Goal: Task Accomplishment & Management: Complete application form

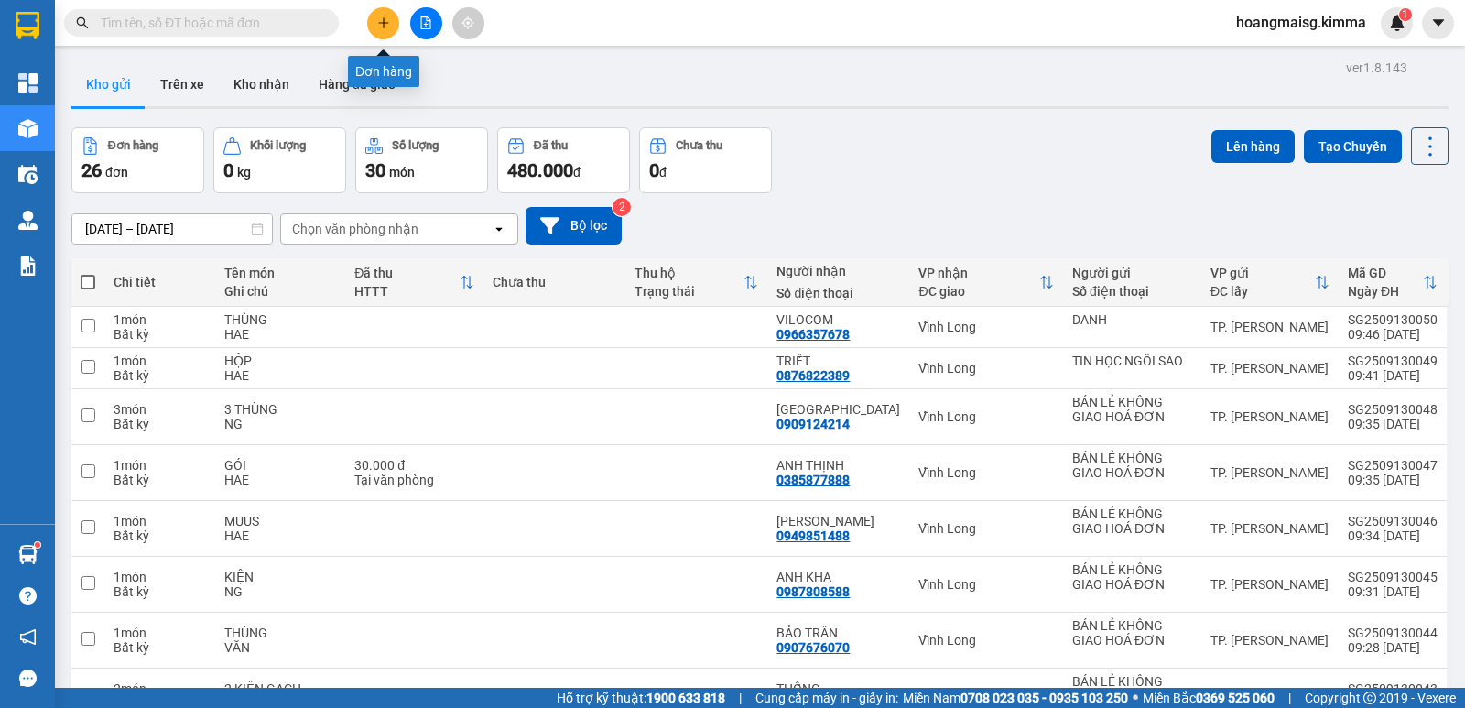
click at [373, 27] on button at bounding box center [383, 23] width 32 height 32
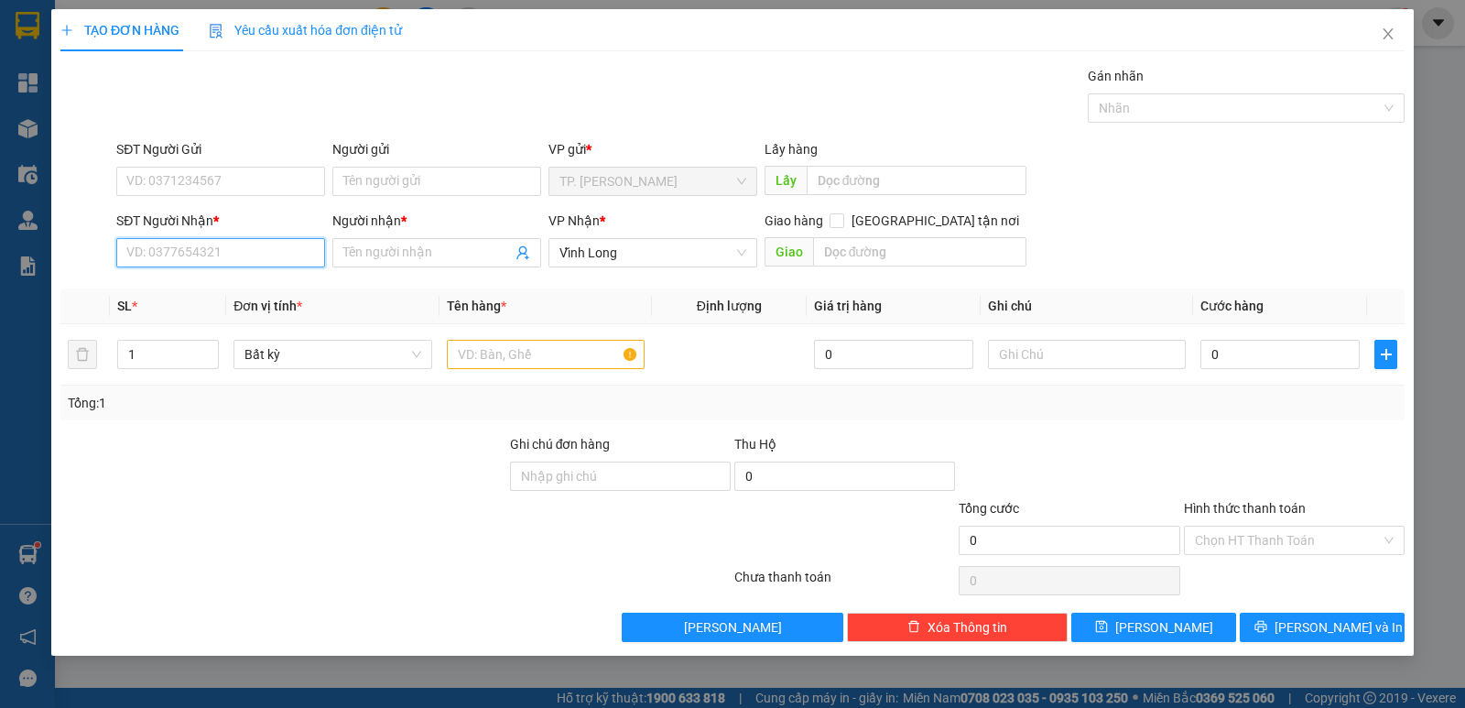
click at [275, 252] on input "SĐT Người Nhận *" at bounding box center [220, 252] width 209 height 29
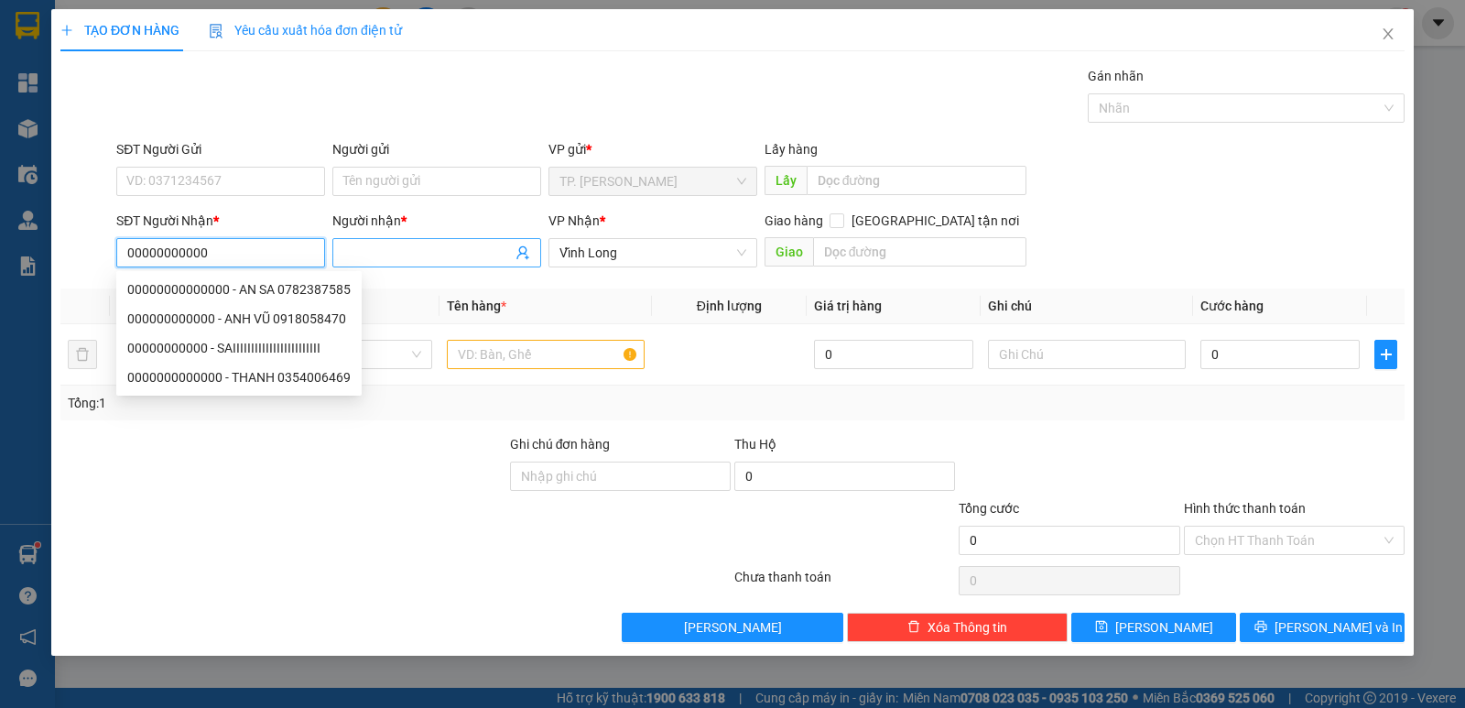
type input "00000000000"
click at [413, 244] on input "Người nhận *" at bounding box center [427, 253] width 168 height 20
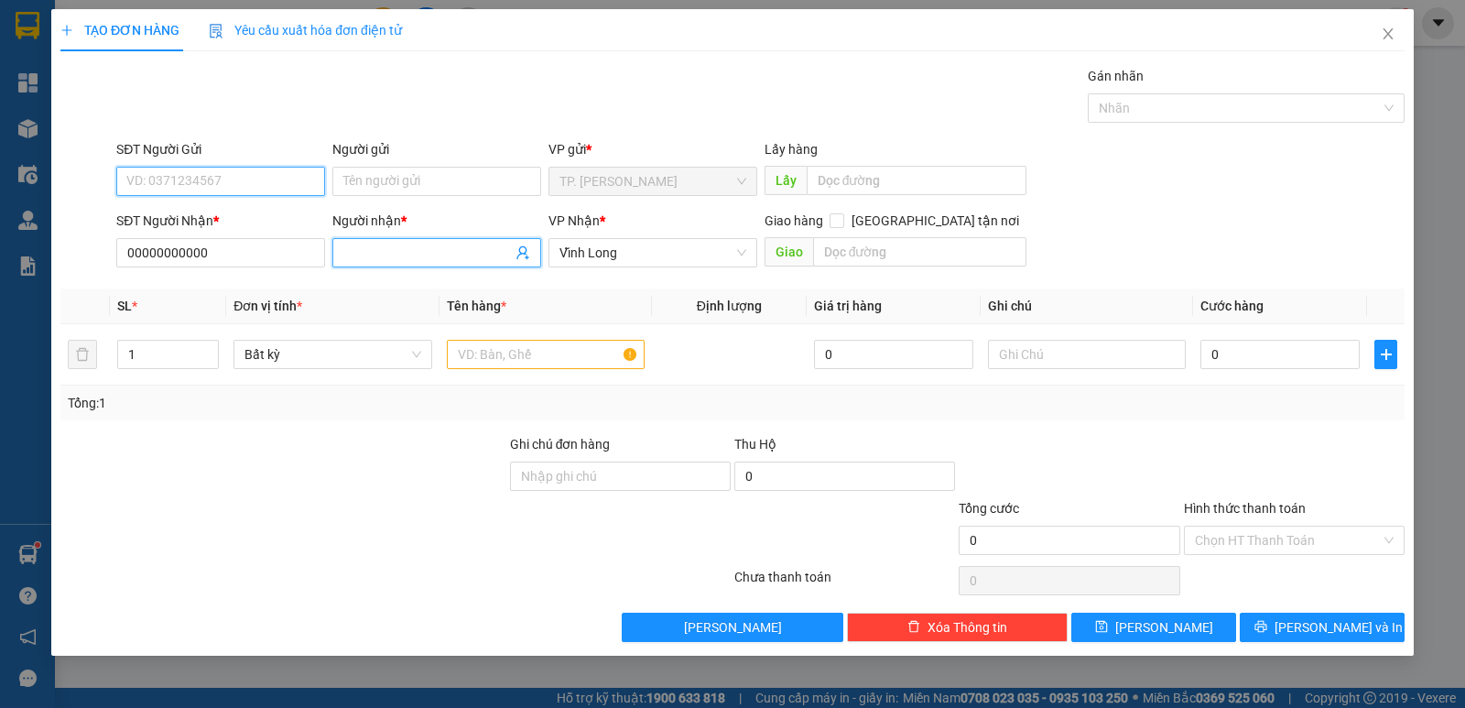
click at [276, 188] on input "SĐT Người Gửi" at bounding box center [220, 181] width 209 height 29
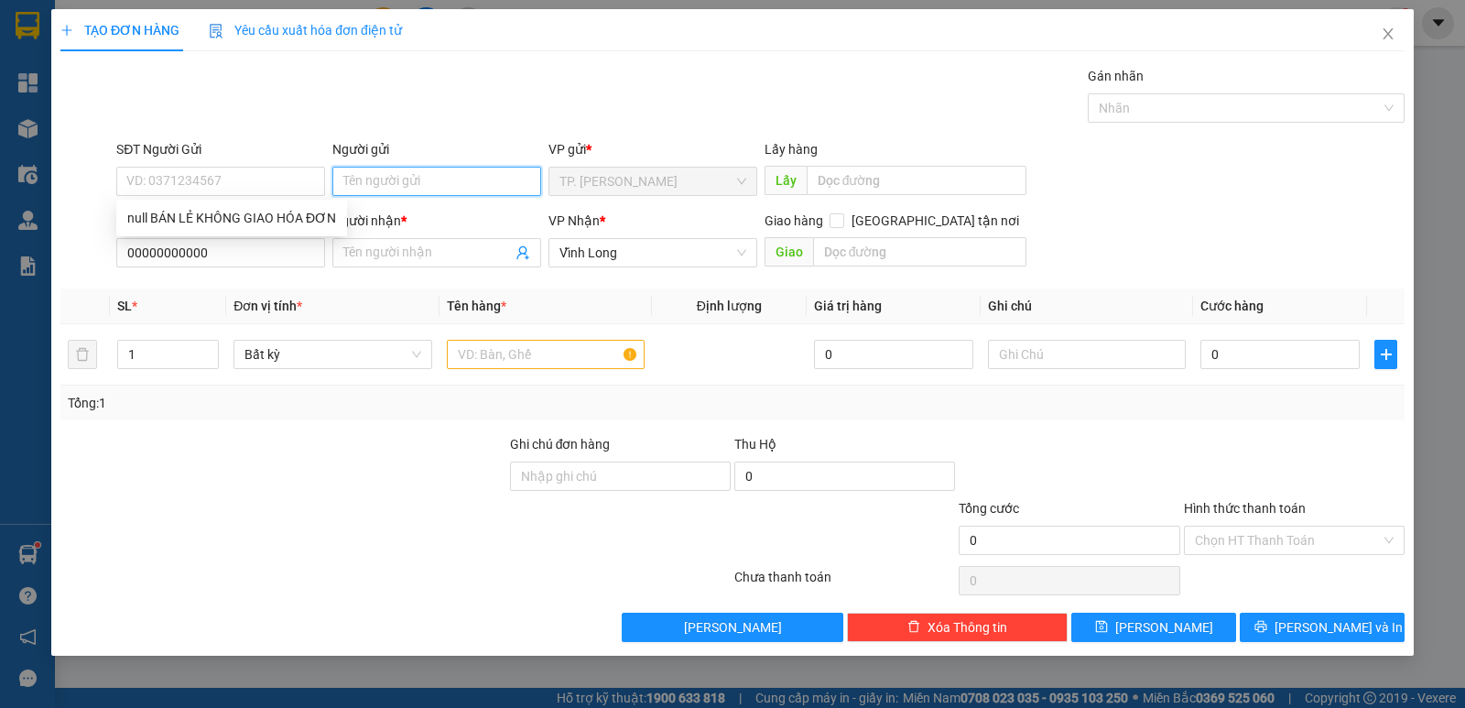
click at [410, 192] on input "Người gửi" at bounding box center [436, 181] width 209 height 29
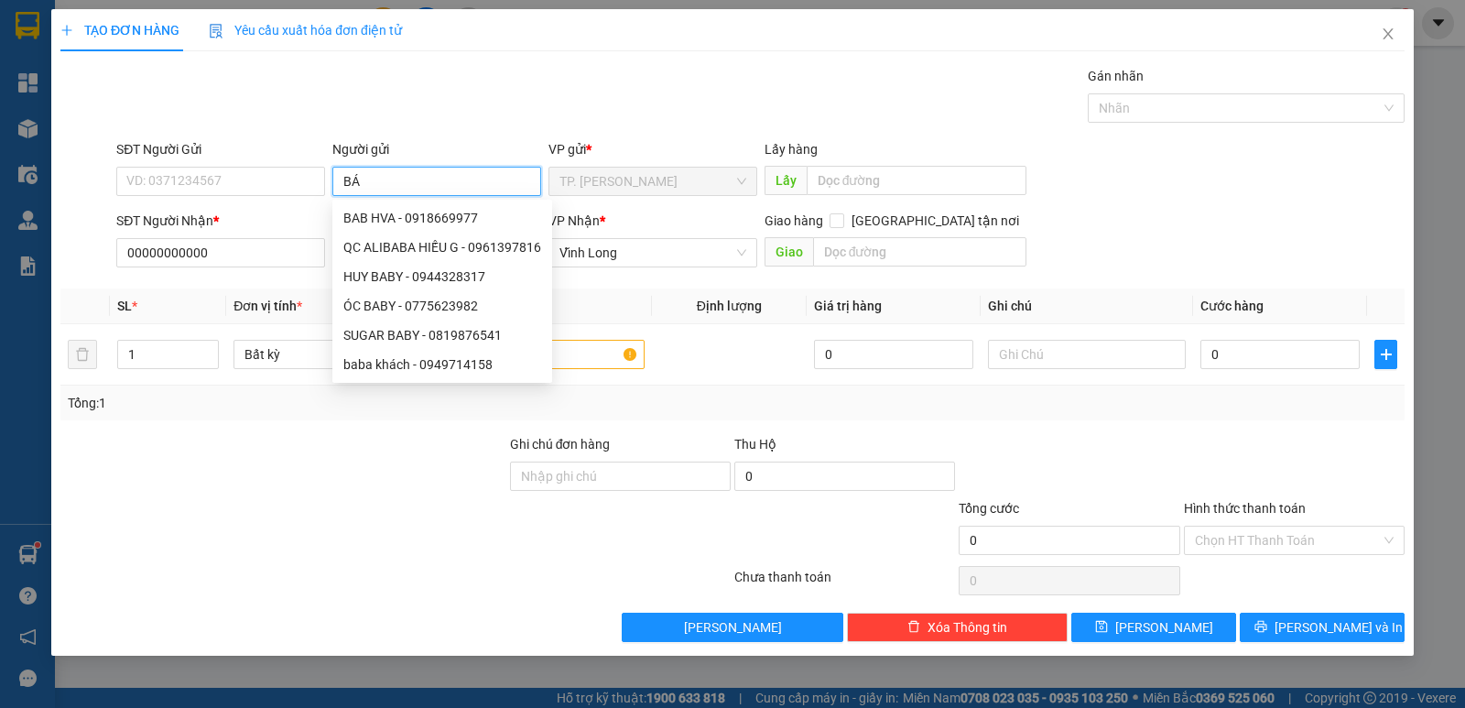
type input "BÁN"
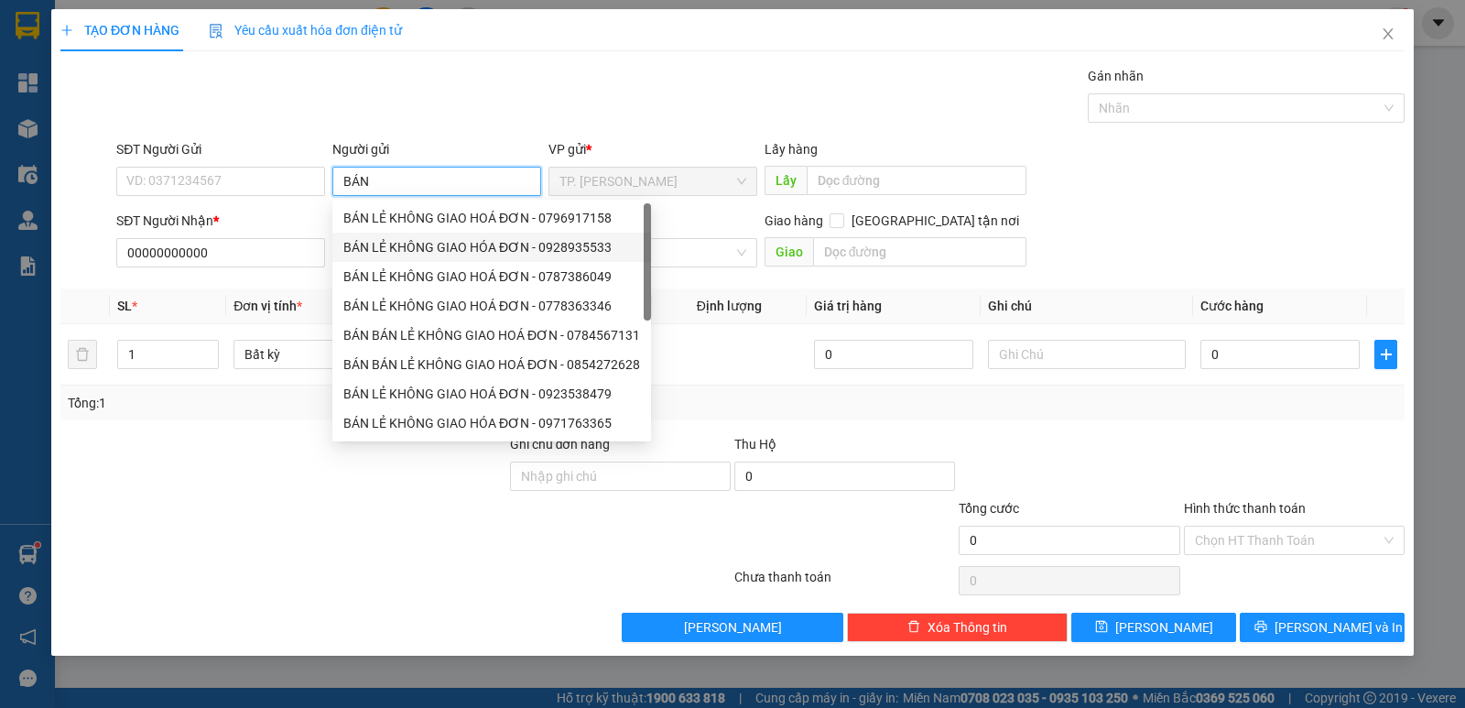
click at [411, 224] on div "BÁN LẺ KHÔNG GIAO HOÁ ĐƠN - 0796917158" at bounding box center [491, 218] width 297 height 20
type input "0796917158"
type input "BÁN LẺ KHÔNG GIAO HOÁ ĐƠN"
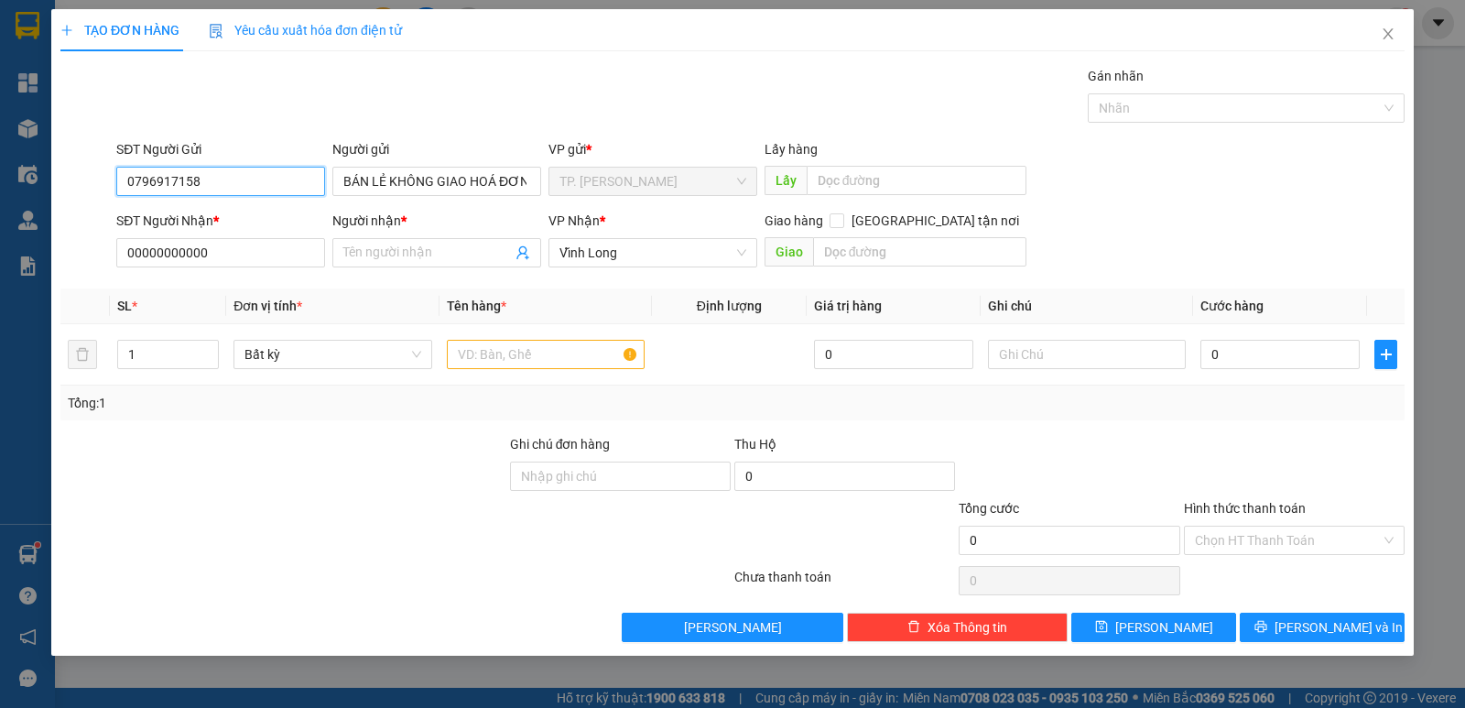
drag, startPoint x: 264, startPoint y: 192, endPoint x: 0, endPoint y: 181, distance: 263.9
click at [0, 181] on div "TẠO ĐƠN HÀNG Yêu cầu xuất hóa đơn điện tử Transit Pickup Surcharge Ids Transit …" at bounding box center [732, 354] width 1465 height 708
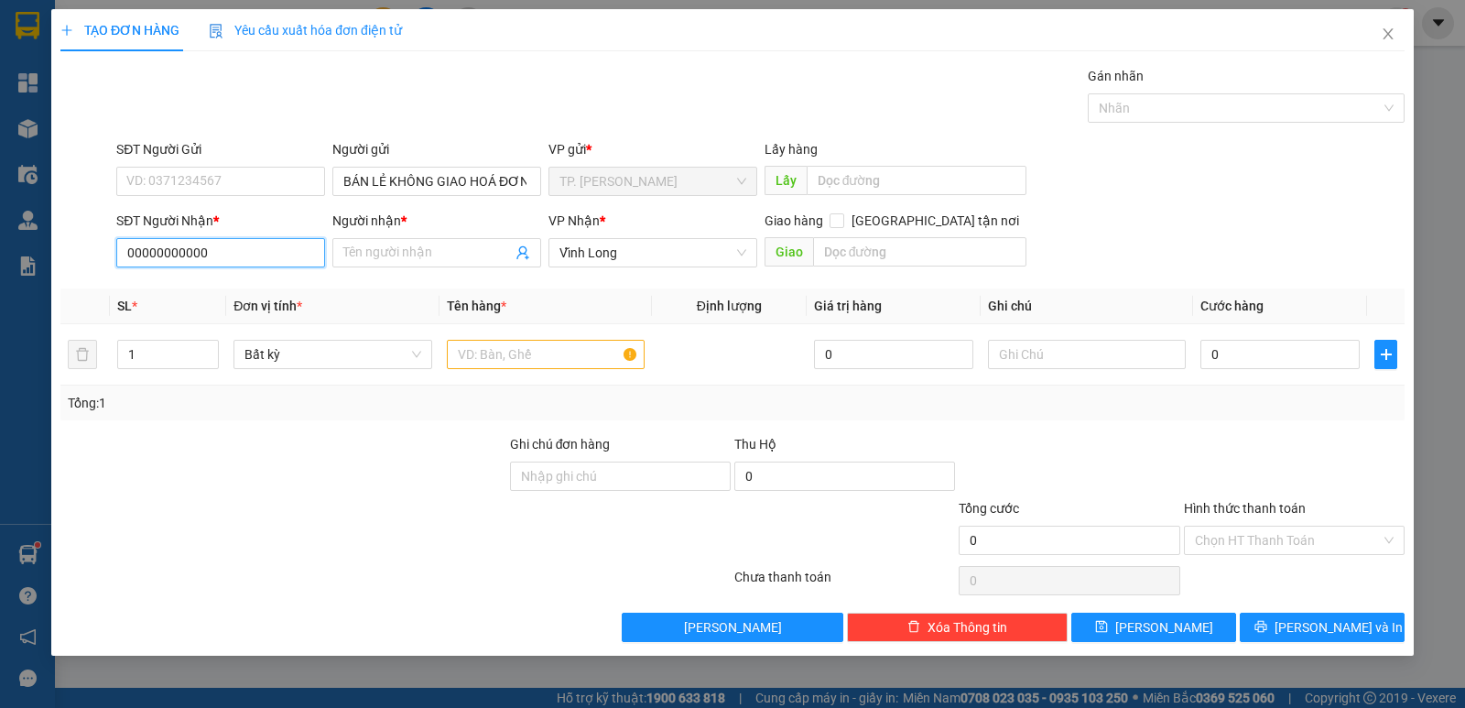
drag, startPoint x: 232, startPoint y: 259, endPoint x: 0, endPoint y: 244, distance: 232.2
click at [0, 244] on div "TẠO ĐƠN HÀNG Yêu cầu xuất hóa đơn điện tử Transit Pickup Surcharge Ids Transit …" at bounding box center [732, 354] width 1465 height 708
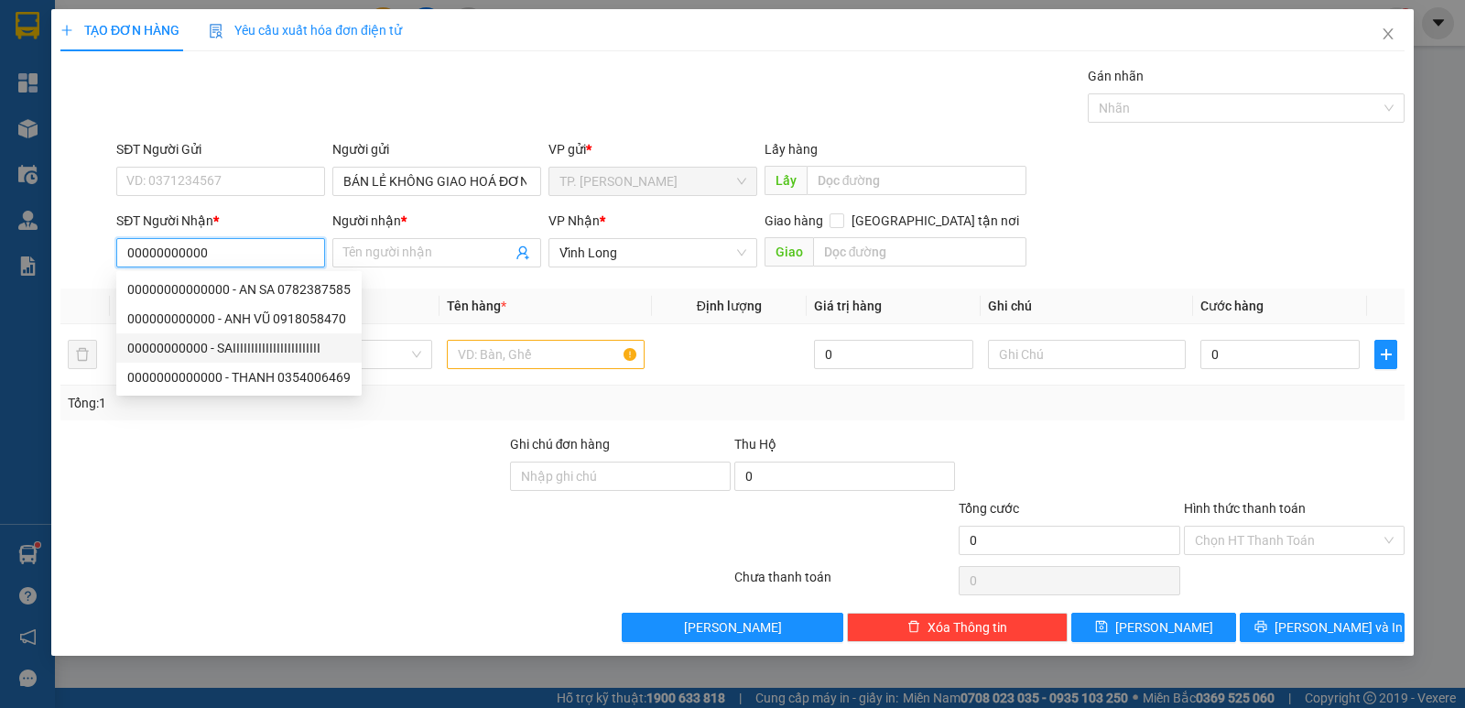
paste input "965715295"
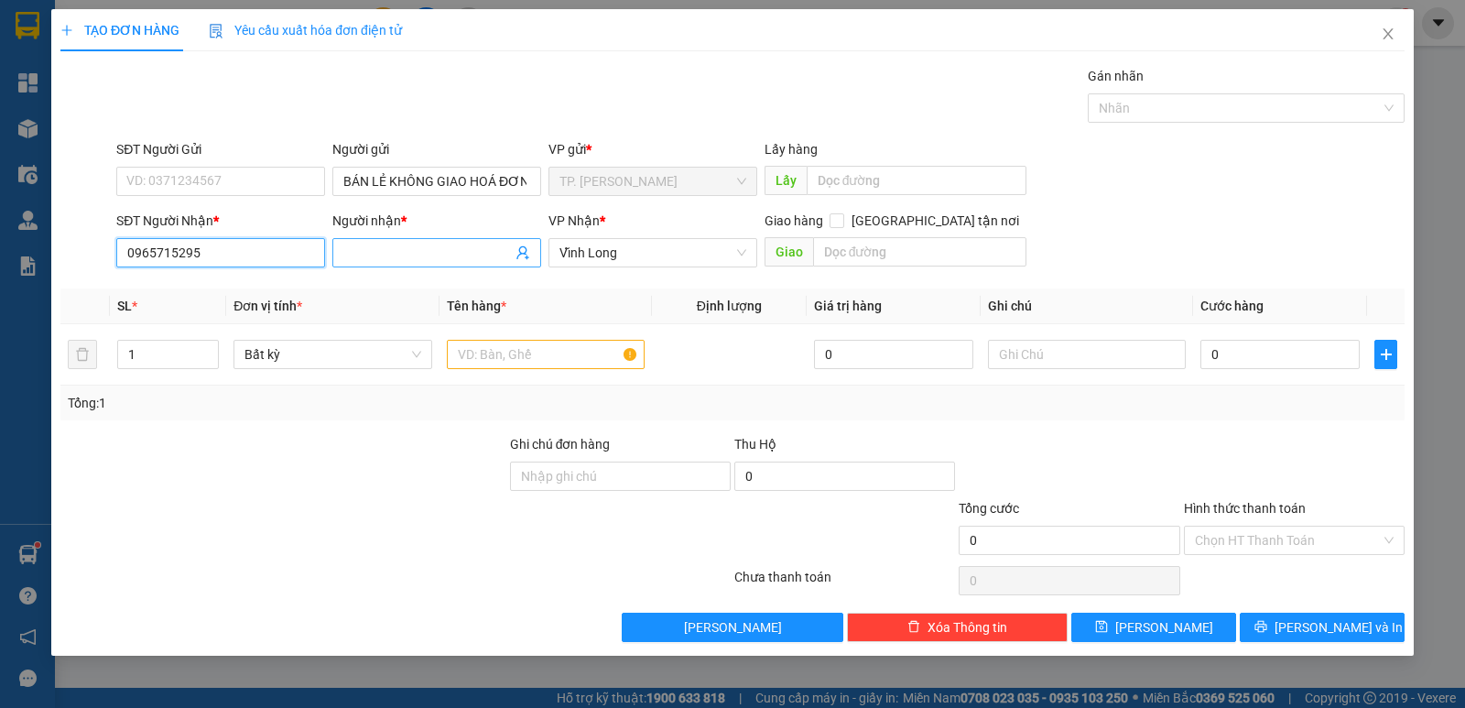
type input "0965715295"
click at [446, 256] on input "Người nhận *" at bounding box center [427, 253] width 168 height 20
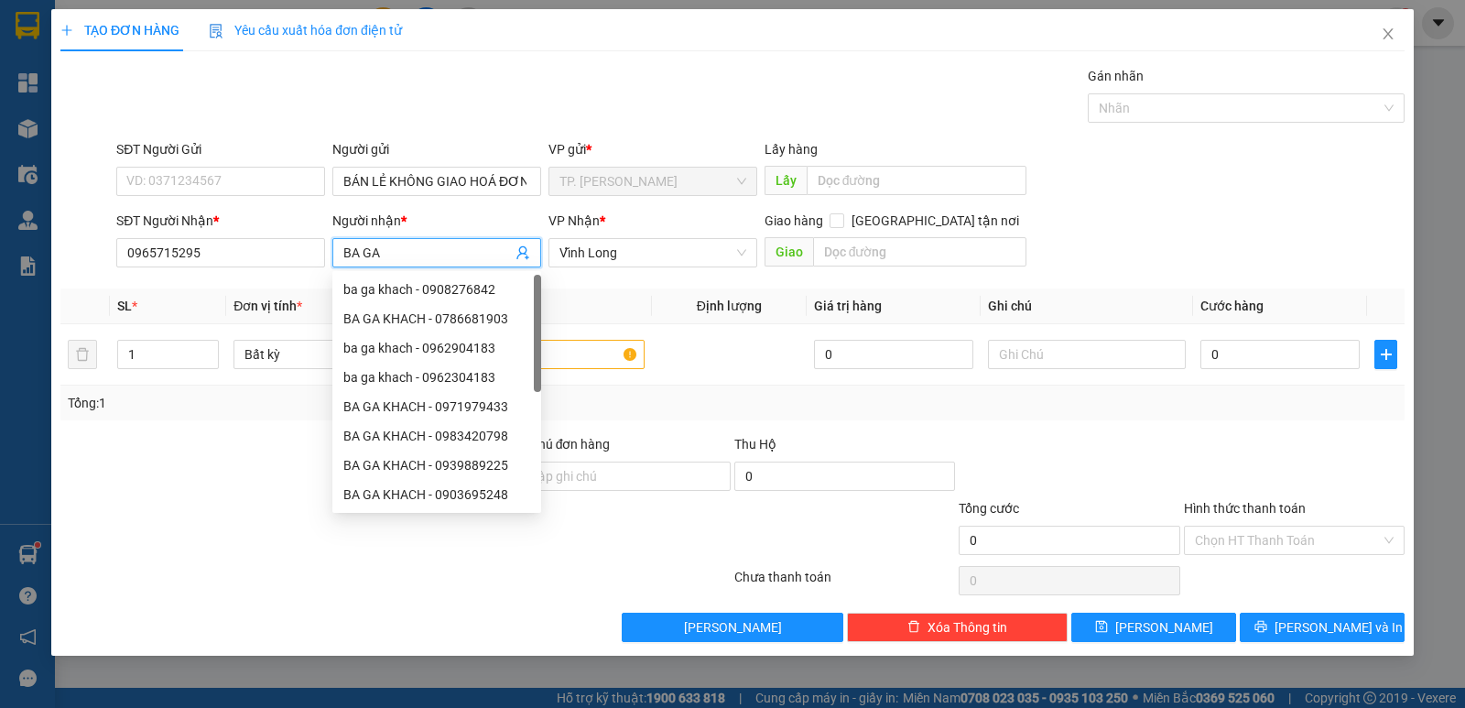
type input "BA GA"
click at [877, 417] on div "Tổng: 1" at bounding box center [732, 402] width 1344 height 35
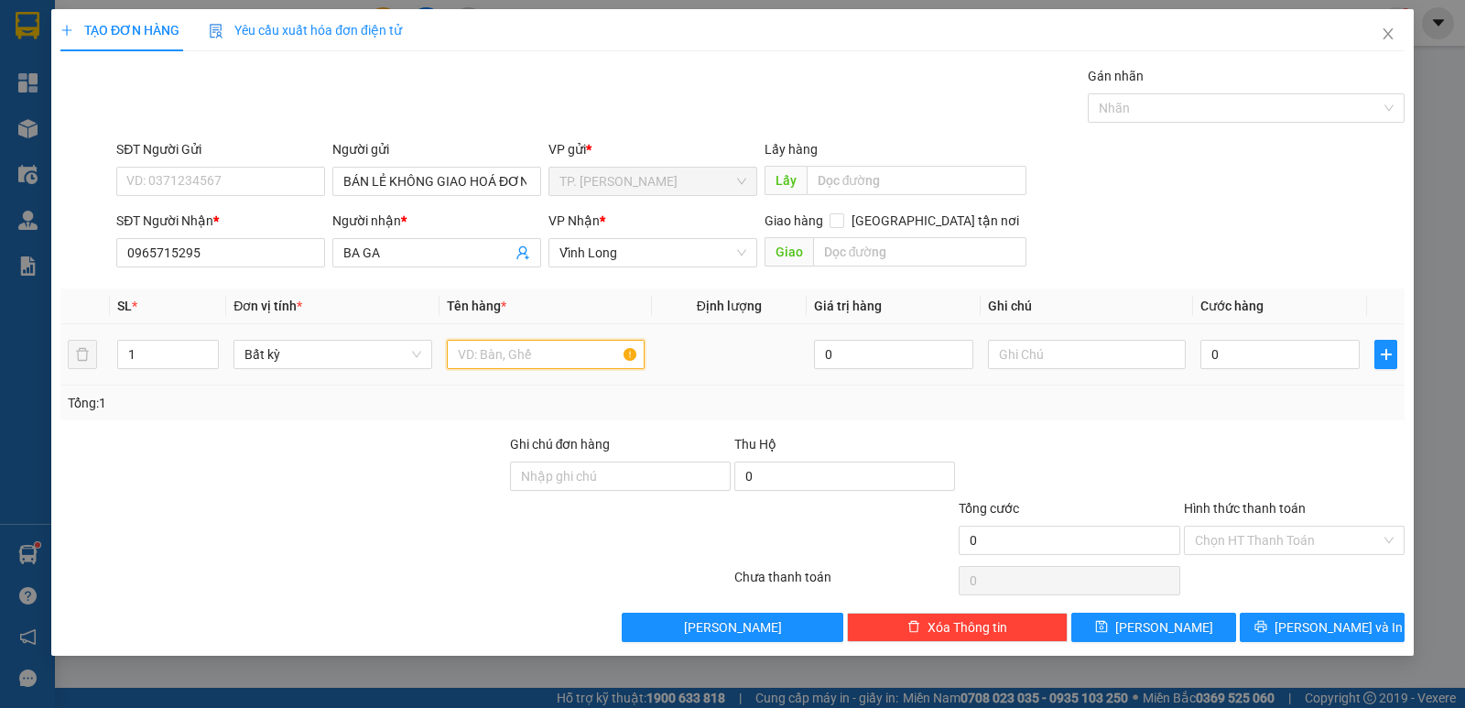
click at [621, 363] on input "text" at bounding box center [546, 354] width 198 height 29
type input "BAGA KHACH"
drag, startPoint x: 1325, startPoint y: 379, endPoint x: 1315, endPoint y: 365, distance: 17.0
click at [1323, 377] on td "0" at bounding box center [1280, 354] width 174 height 61
click at [1315, 364] on input "0" at bounding box center [1279, 354] width 159 height 29
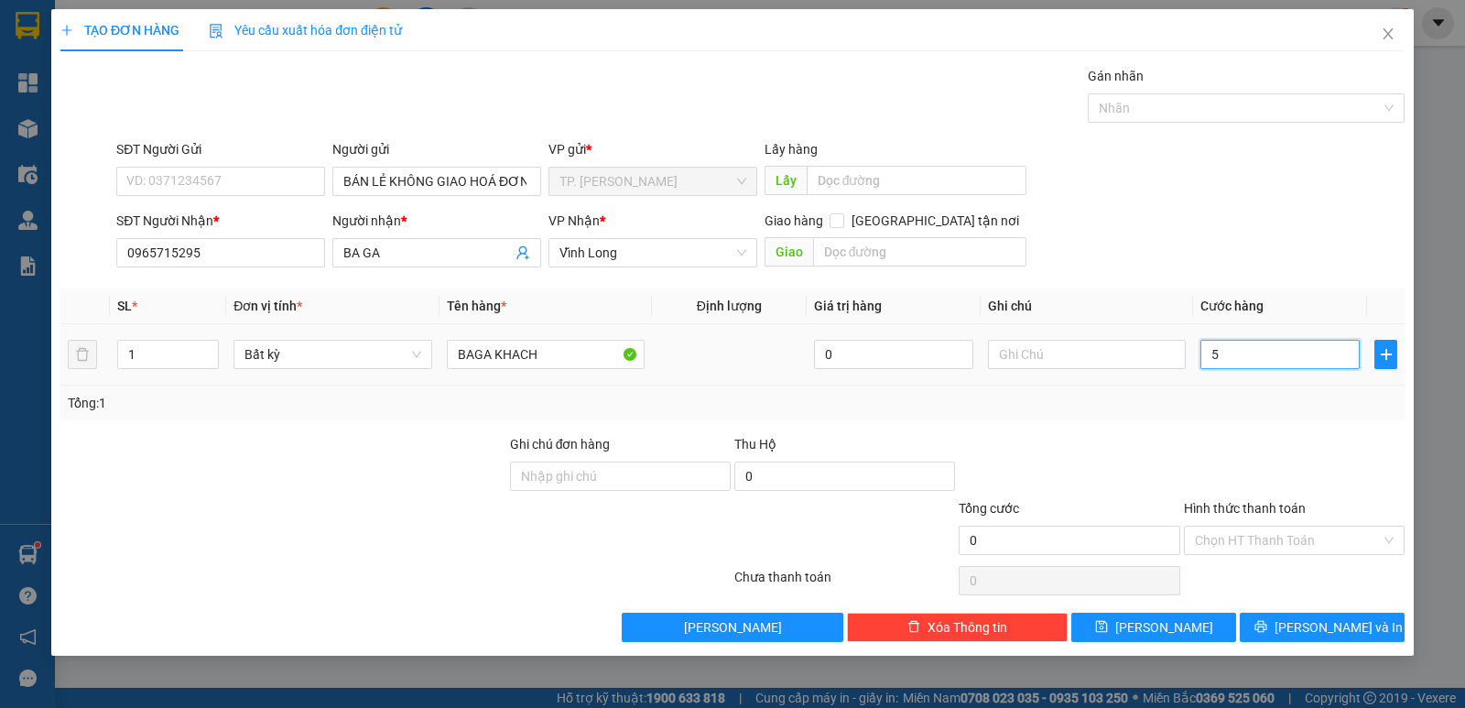
type input "54"
type input "540"
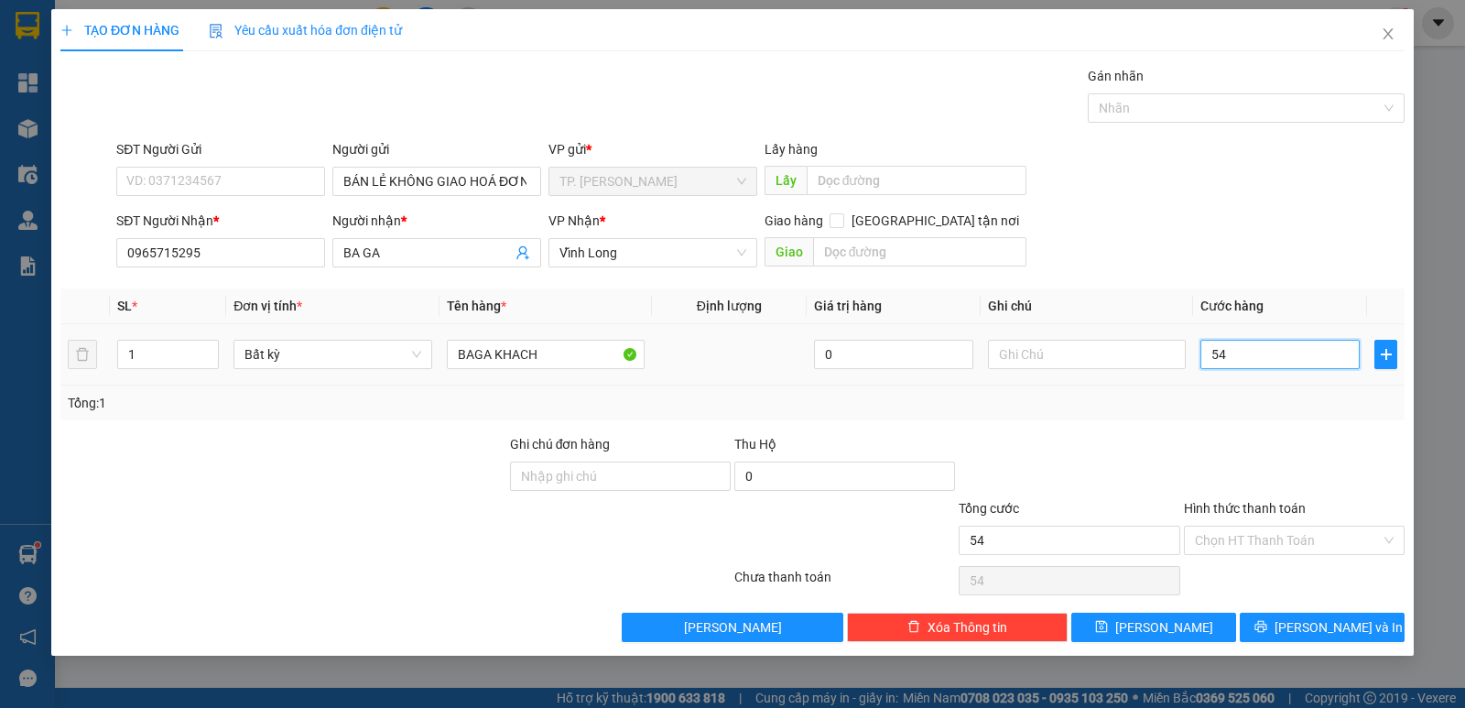
type input "540"
type input "54"
type input "5"
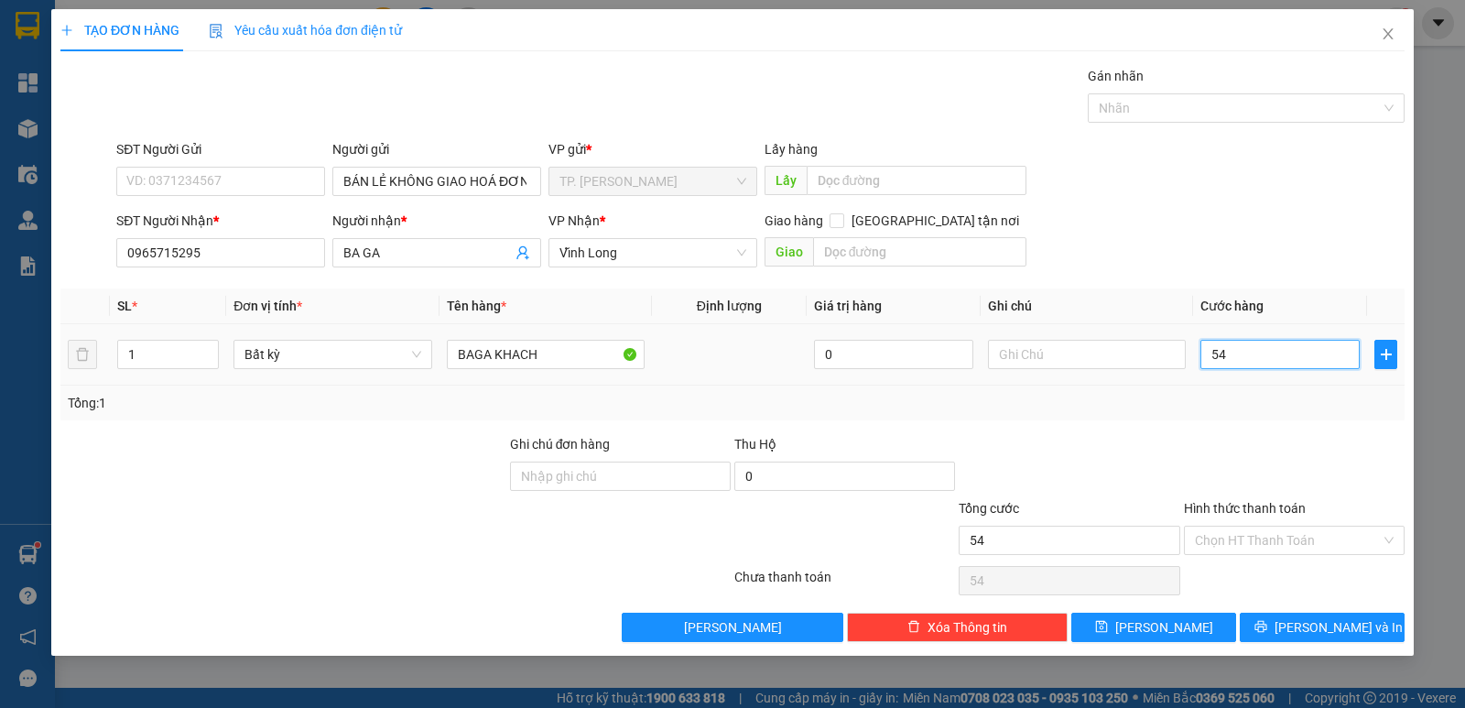
type input "5"
type input "50"
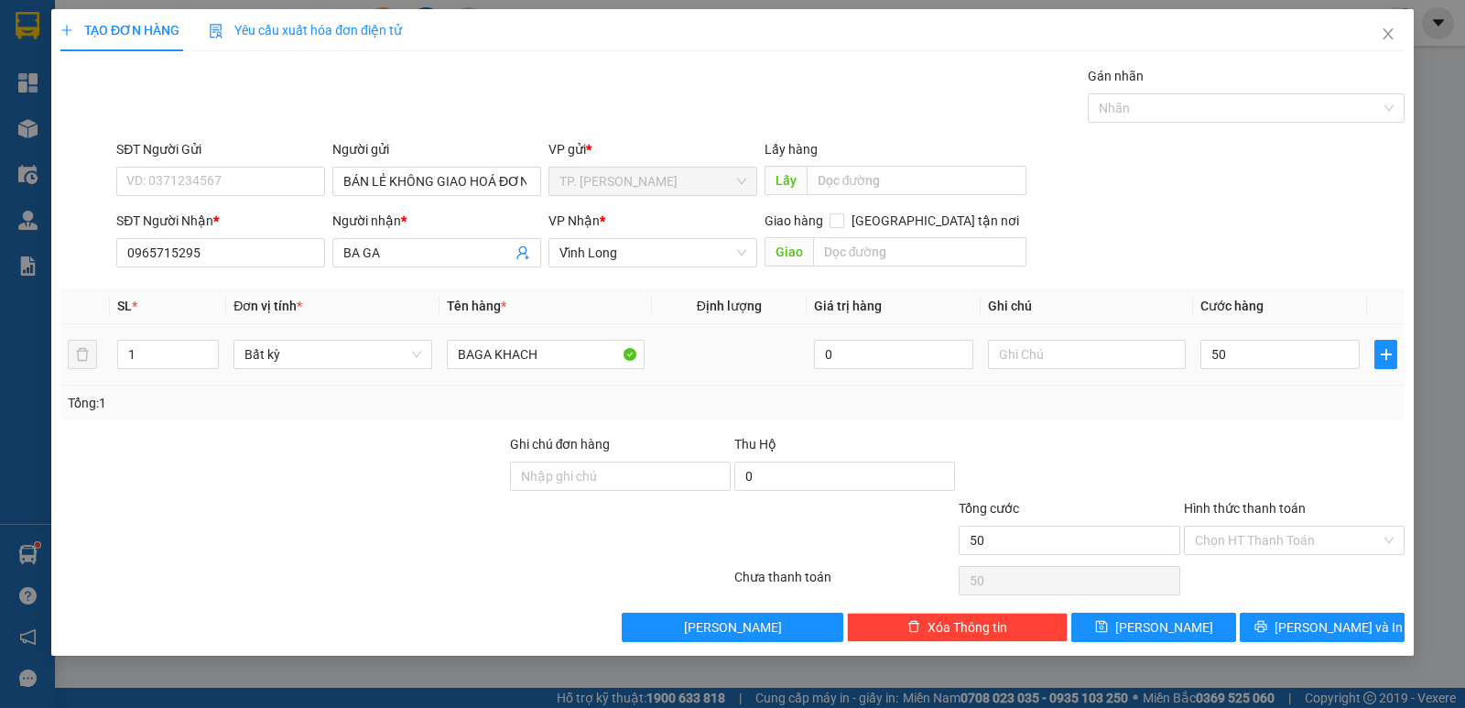
type input "50.000"
click at [1280, 435] on div at bounding box center [1294, 466] width 224 height 64
click at [1265, 531] on input "Hình thức thanh toán" at bounding box center [1288, 539] width 186 height 27
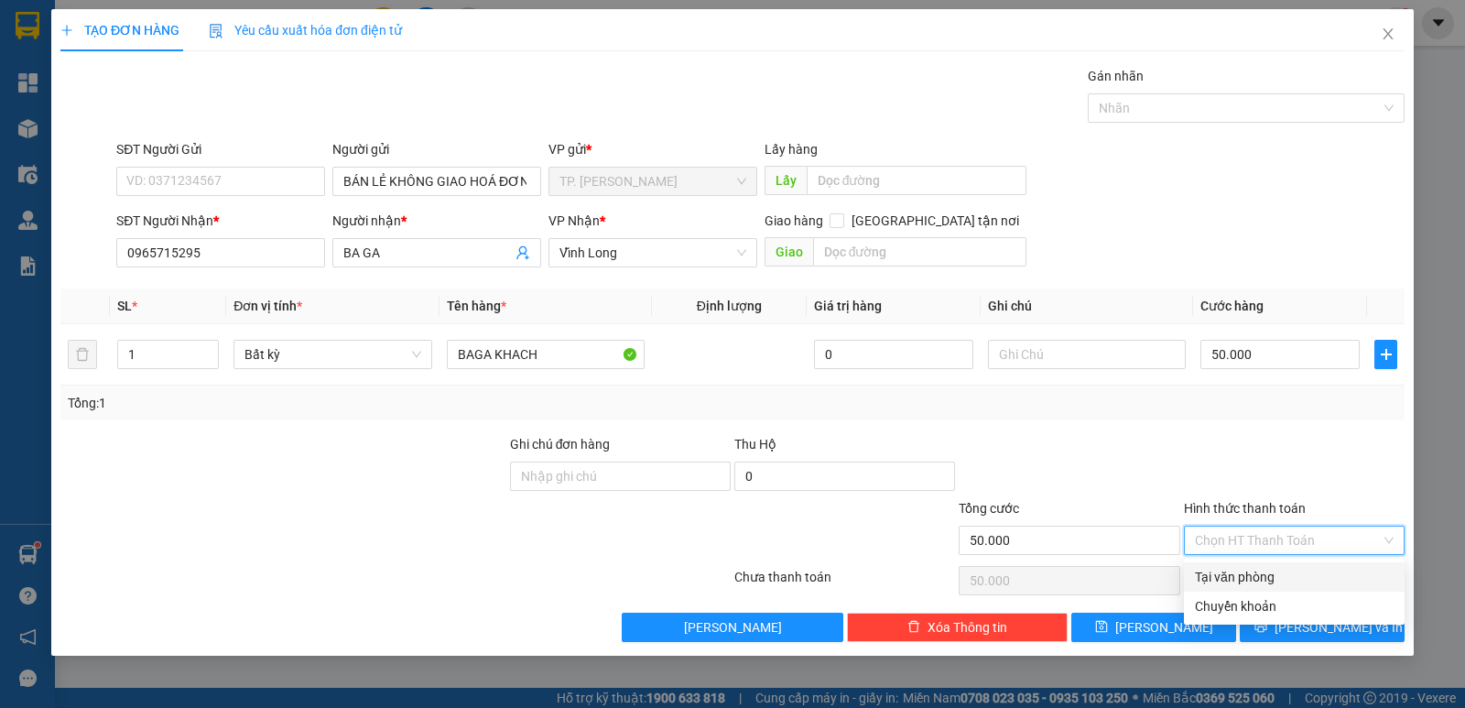
click at [1265, 567] on div "Tại văn phòng" at bounding box center [1294, 577] width 199 height 20
type input "0"
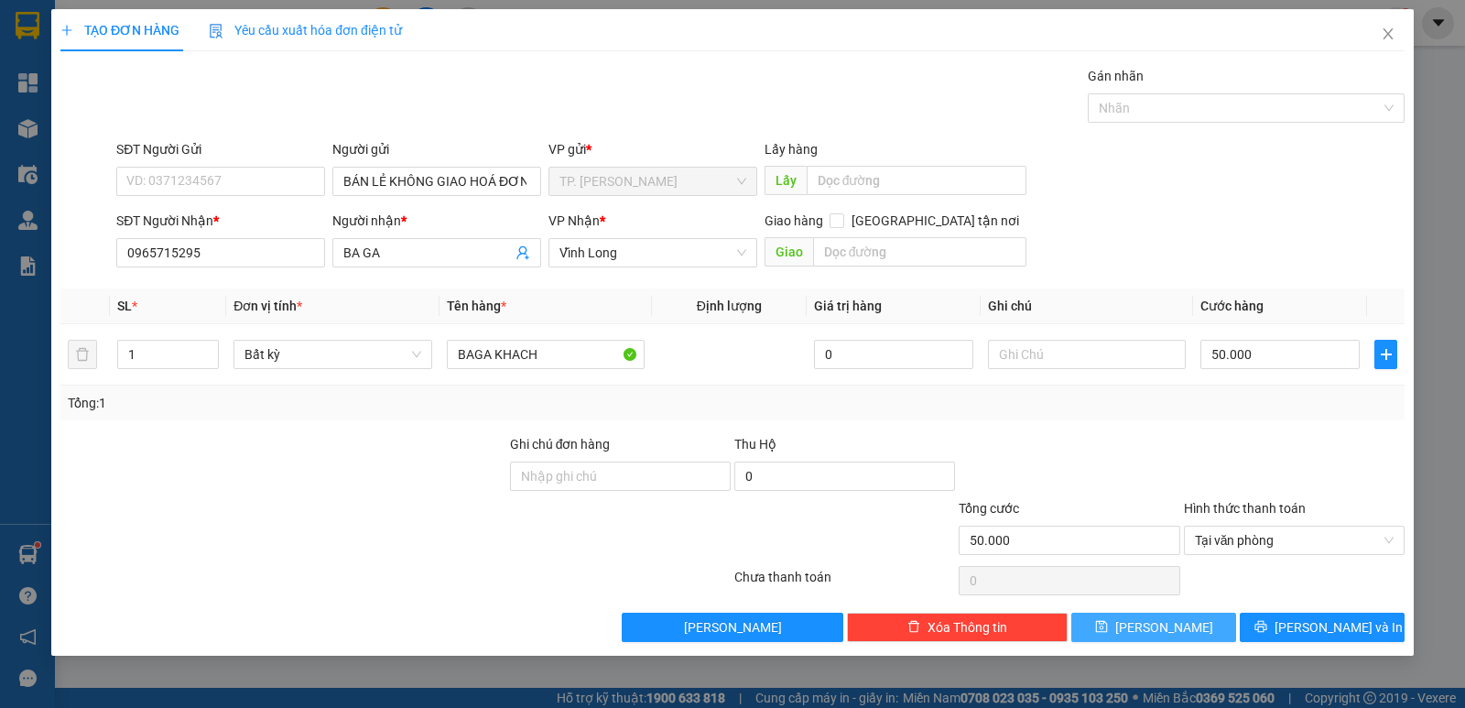
click at [1108, 629] on icon "save" at bounding box center [1101, 626] width 13 height 13
type input "0"
